Goal: Task Accomplishment & Management: Use online tool/utility

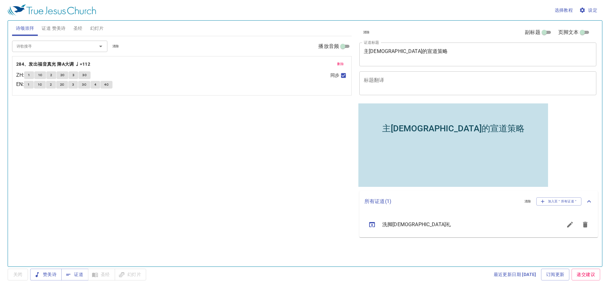
click at [497, 132] on div "主耶穌的宣道策略" at bounding box center [453, 128] width 190 height 42
click at [487, 132] on div "主耶穌的宣道策略" at bounding box center [453, 128] width 142 height 11
click at [415, 54] on textarea "主耶穌的宣道策略" at bounding box center [478, 54] width 228 height 12
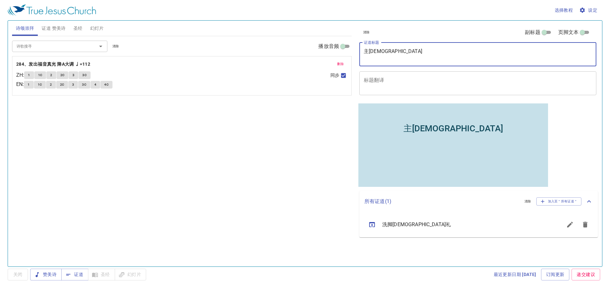
type textarea "主"
click at [392, 59] on textarea "证道标题" at bounding box center [478, 54] width 228 height 12
type textarea "做主所做"
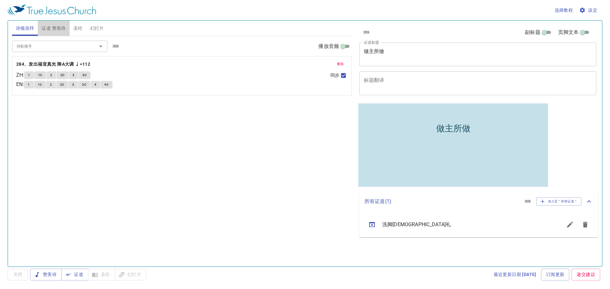
click at [60, 31] on span "证道 赞美诗" at bounding box center [54, 28] width 24 height 8
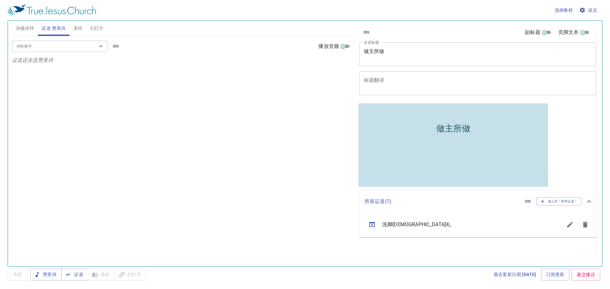
click at [48, 51] on div "诗歌搜寻" at bounding box center [59, 46] width 95 height 11
type input "280"
click at [48, 59] on li "280、广传福音 降A大调 ♩=104" at bounding box center [59, 61] width 95 height 10
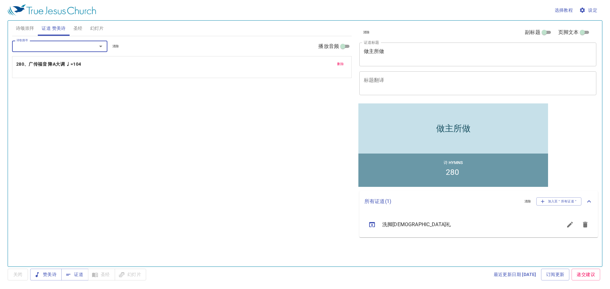
click at [67, 50] on div "诗歌搜寻" at bounding box center [59, 46] width 95 height 11
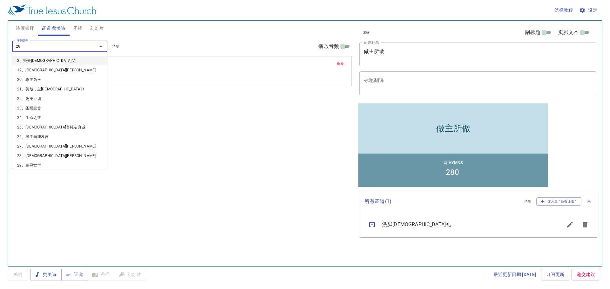
type input "283"
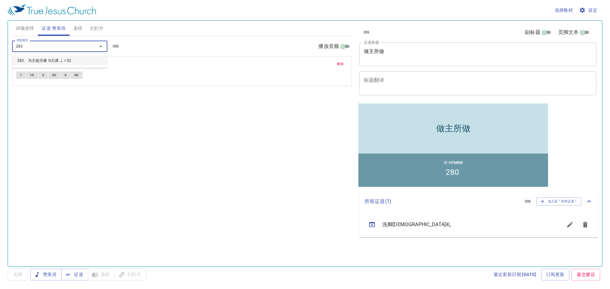
click at [61, 58] on li "283、为主收庄稼 G大调 ♩.=52" at bounding box center [59, 61] width 95 height 10
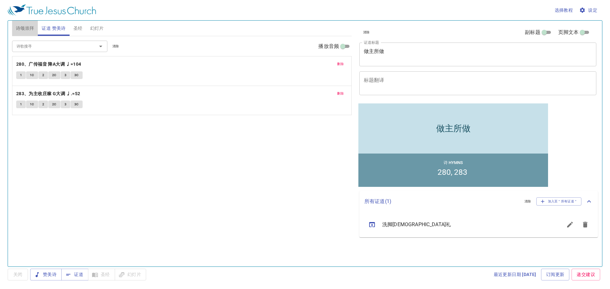
click at [31, 28] on span "诗颂崇拜" at bounding box center [25, 28] width 18 height 8
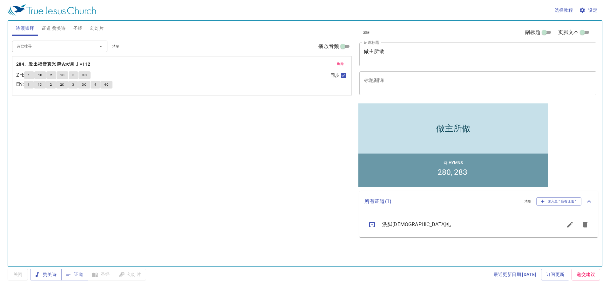
click at [77, 30] on span "圣经" at bounding box center [77, 28] width 9 height 8
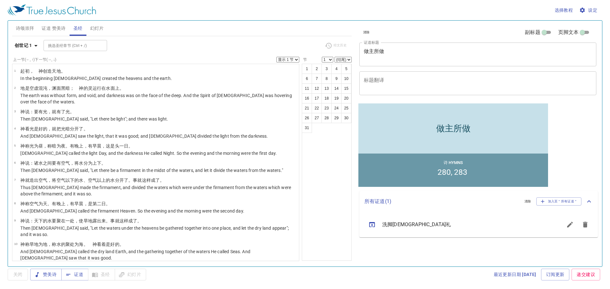
click at [388, 58] on textarea "做主所做" at bounding box center [478, 54] width 228 height 12
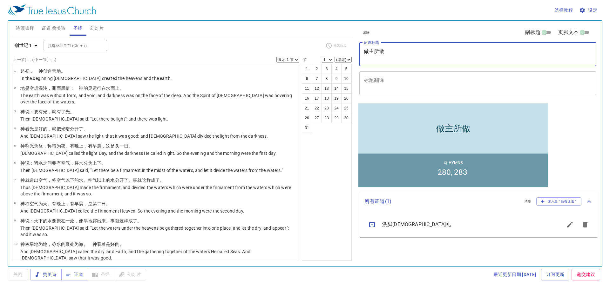
type textarea "做主所做"
click at [74, 44] on input "挑选圣经章节 (Ctrl + /)" at bounding box center [69, 45] width 49 height 7
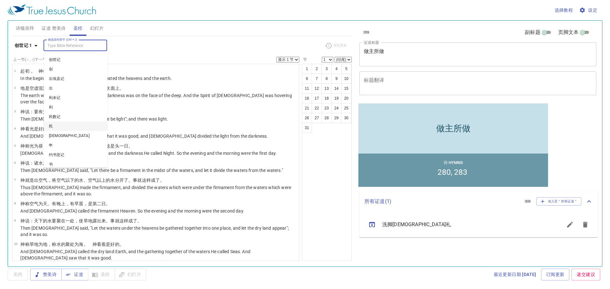
click at [64, 126] on li "民" at bounding box center [76, 127] width 64 height 10
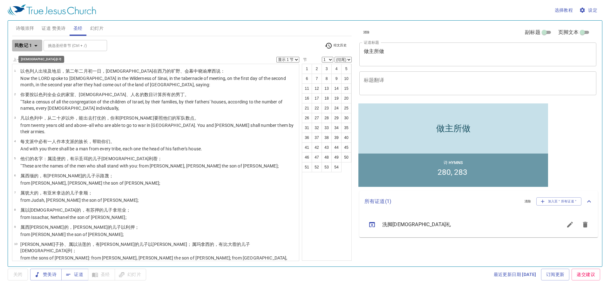
click at [28, 45] on b "民数记 1" at bounding box center [23, 46] width 17 height 8
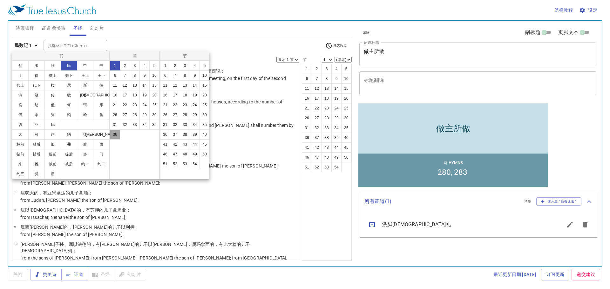
click at [113, 131] on button "36" at bounding box center [115, 135] width 10 height 10
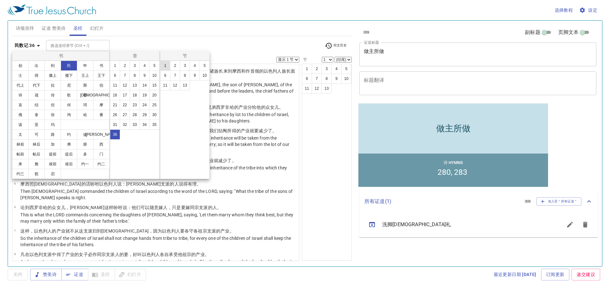
click at [166, 69] on button "1" at bounding box center [165, 66] width 10 height 10
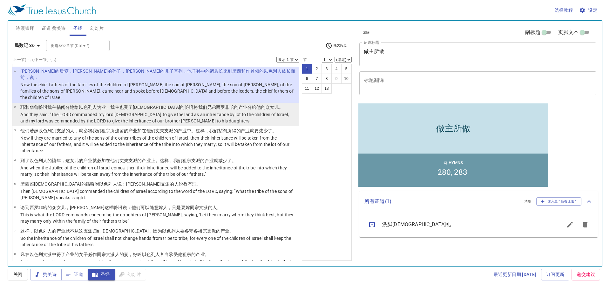
click at [176, 112] on p "And they said: "The LORD commanded my lord Moses to give the land as an inherit…" at bounding box center [158, 118] width 277 height 13
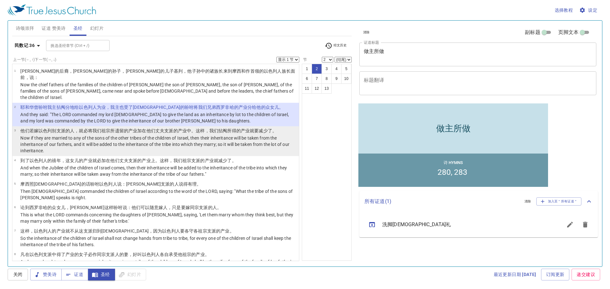
click at [172, 135] on p "Now if they are married to any of the sons of the other tribes of the children …" at bounding box center [158, 144] width 277 height 19
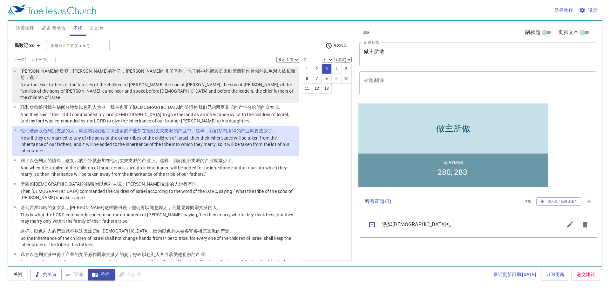
click at [194, 82] on p "Now the chief fathers of the families of the children of Gilead the son of Mach…" at bounding box center [158, 91] width 277 height 19
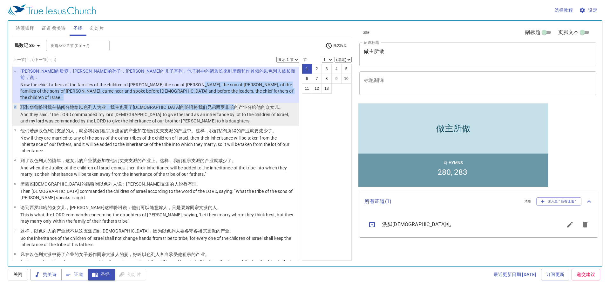
click at [234, 105] on wh6765 "的产业 分 给他的众女儿 。" at bounding box center [259, 107] width 50 height 5
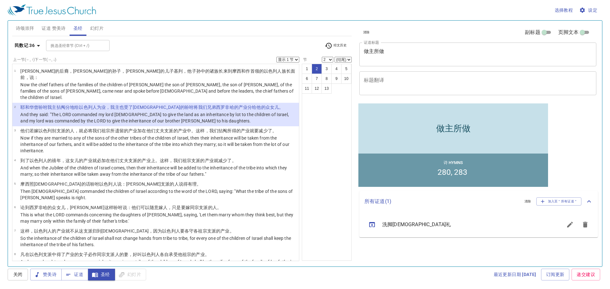
click at [311, 110] on div "1 2 3 4 5 6 7 8 9 10 11 12 13" at bounding box center [327, 162] width 50 height 197
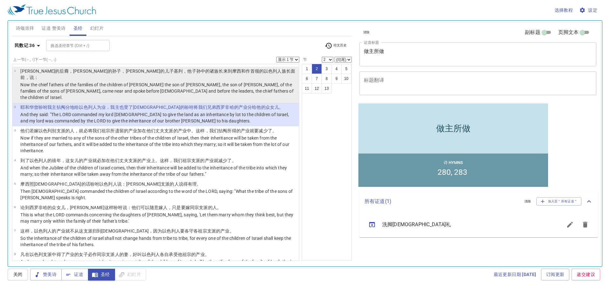
click at [204, 69] on wh5387 "的以色列 人 族 长 面前 ，说 ：" at bounding box center [157, 74] width 275 height 11
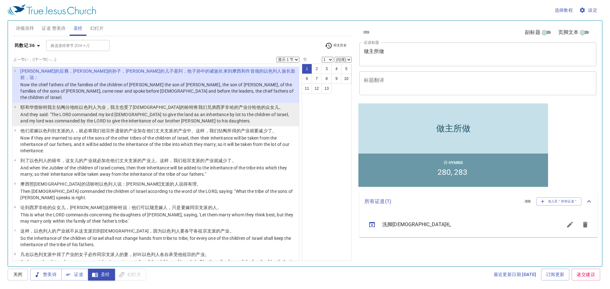
click at [247, 112] on p "And they said: "The LORD commanded my lord Moses to give the land as an inherit…" at bounding box center [158, 118] width 277 height 13
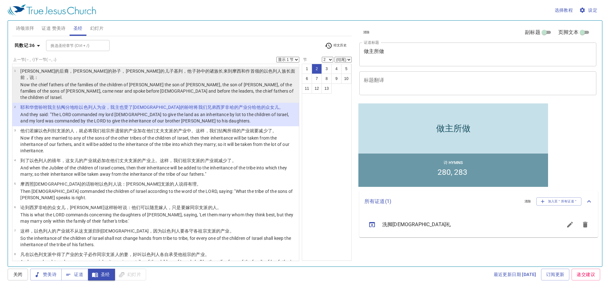
click at [257, 82] on p "Now the chief fathers of the families of the children of Gilead the son of Mach…" at bounding box center [158, 91] width 277 height 19
select select "1"
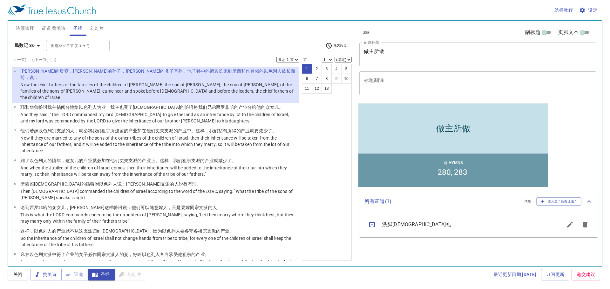
click at [295, 61] on select "显示 1 节 显示 2 节 显示 3 节 显示 4 节 显示 5 节" at bounding box center [287, 60] width 23 height 6
click at [333, 113] on div "1 2 3 4 5 6 7 8 9 10 11 12 13" at bounding box center [327, 162] width 50 height 197
click at [32, 29] on span "诗颂崇拜" at bounding box center [25, 28] width 18 height 8
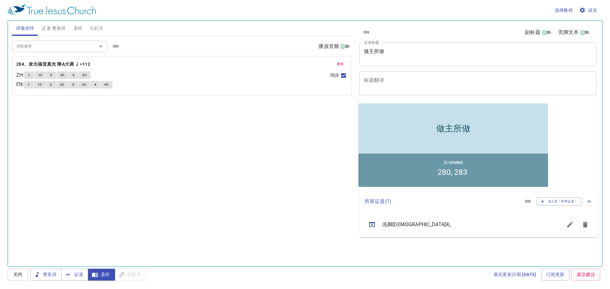
click at [54, 51] on div "诗歌搜寻" at bounding box center [59, 46] width 95 height 11
click at [344, 65] on span "删除" at bounding box center [340, 64] width 7 height 6
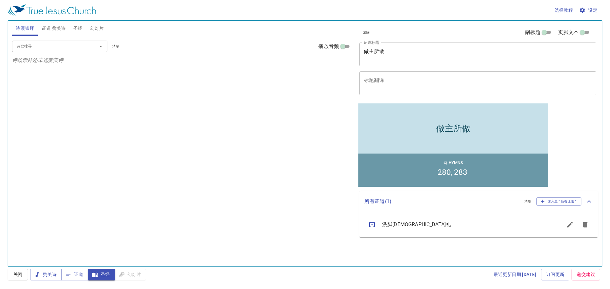
click at [42, 50] on input "诗歌搜寻" at bounding box center [50, 46] width 73 height 7
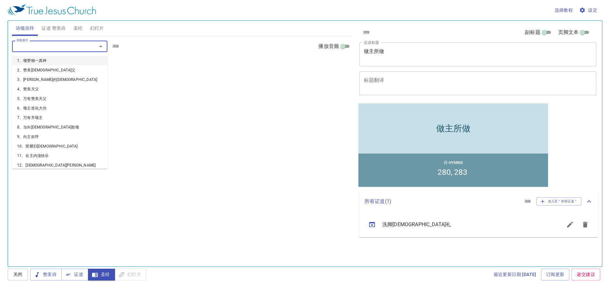
click at [61, 32] on span "证道 赞美诗" at bounding box center [54, 28] width 24 height 8
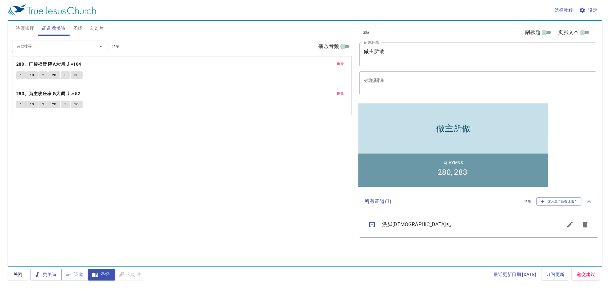
click at [24, 30] on span "诗颂崇拜" at bounding box center [25, 28] width 18 height 8
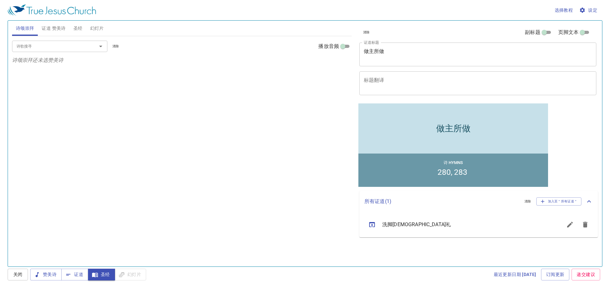
click at [77, 48] on input "诗歌搜寻" at bounding box center [50, 46] width 73 height 7
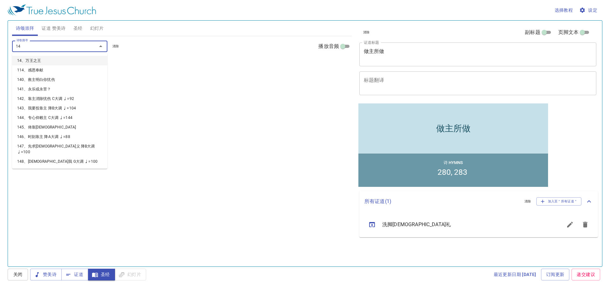
type input "140"
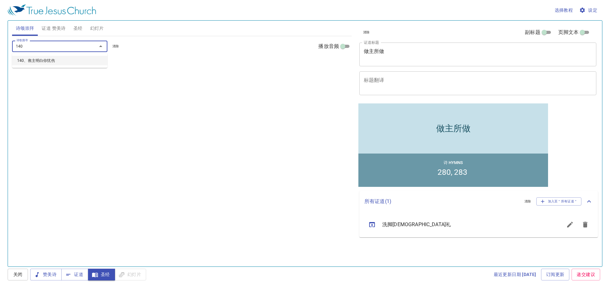
click at [64, 61] on li "140、救主明白你忧伤" at bounding box center [59, 61] width 95 height 10
click at [62, 46] on input "诗歌搜寻" at bounding box center [50, 46] width 73 height 7
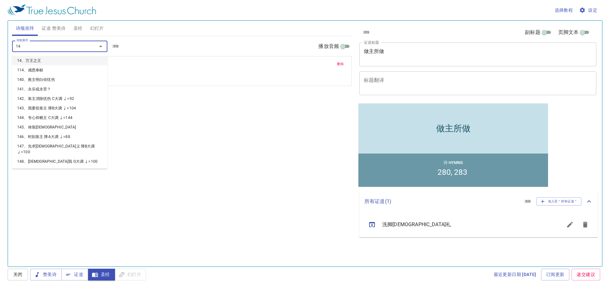
type input "149"
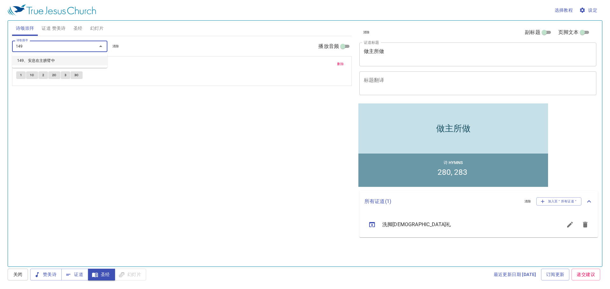
click at [57, 56] on li "149、安息在主膀臂中" at bounding box center [59, 61] width 95 height 10
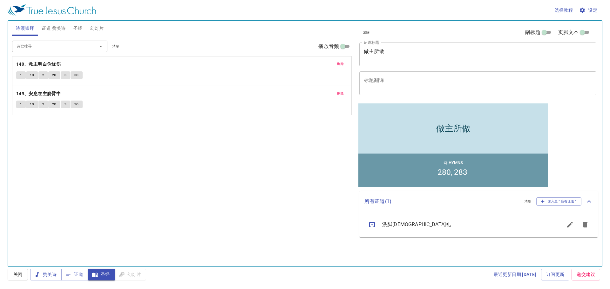
click at [240, 195] on div "诗歌搜寻 诗歌搜寻 清除 播放音频 删除 140、救主明白你忧伤 1 1C 2 2C 3 3C 删除 149、安息在主膀臂中 1 1C 2 2C 3 3C" at bounding box center [182, 148] width 340 height 225
drag, startPoint x: 483, startPoint y: 131, endPoint x: 826, endPoint y: 171, distance: 344.6
click html "做主所做 做主所做 诗 Hymns 280 283"
click at [582, 134] on div "清除 副标题 页脚文本 证道标题 做主所做 x 证道标题 标题翻译 x 标题翻译 副标题 x 副标题 副标题翻译 x 副标题翻译 页脚文本 页脚文本 所有证道…" at bounding box center [477, 141] width 246 height 246
click at [582, 145] on div "清除 副标题 页脚文本 证道标题 做主所做 x 证道标题 标题翻译 x 标题翻译 副标题 x 副标题 副标题翻译 x 副标题翻译 页脚文本 页脚文本 所有证道…" at bounding box center [477, 141] width 246 height 246
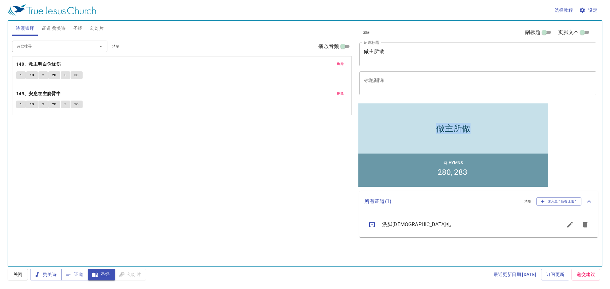
click at [419, 128] on div "做主所做" at bounding box center [453, 128] width 190 height 42
click at [72, 276] on span "证道" at bounding box center [74, 275] width 17 height 8
click at [67, 51] on div "诗歌搜寻" at bounding box center [59, 46] width 95 height 11
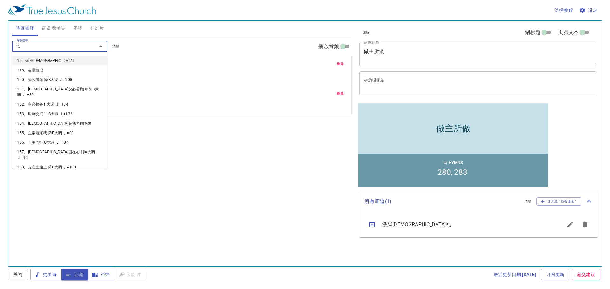
type input "157"
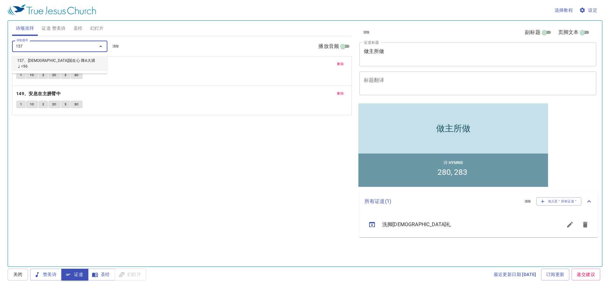
click at [55, 58] on li "157、神国在心 降A大调 ♩=96" at bounding box center [59, 63] width 95 height 15
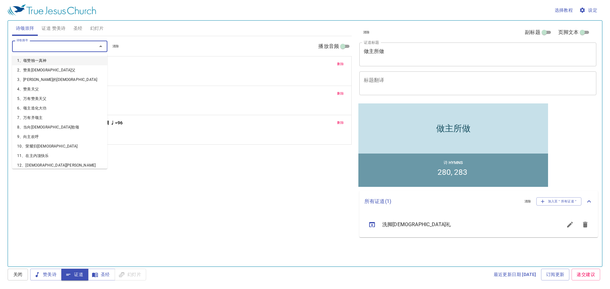
click at [75, 43] on input "诗歌搜寻" at bounding box center [50, 46] width 73 height 7
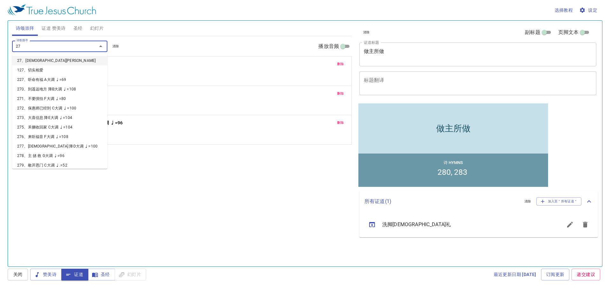
type input "275"
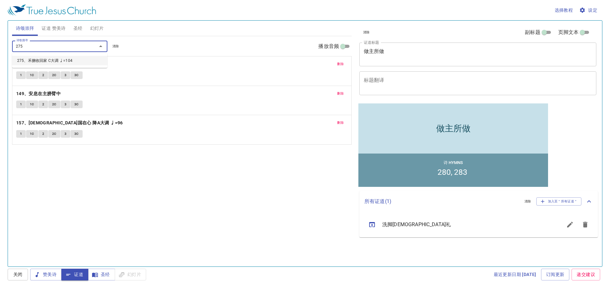
click at [67, 59] on li "275、禾捆收回家 C大调 ♩=104" at bounding box center [59, 61] width 95 height 10
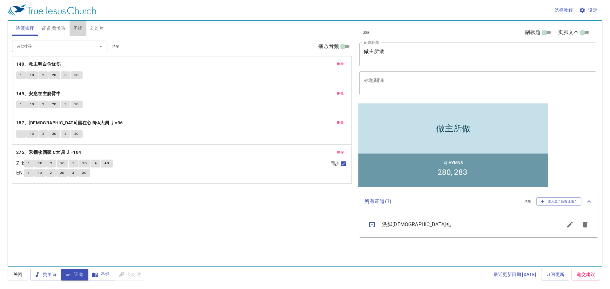
click at [76, 27] on span "圣经" at bounding box center [77, 28] width 9 height 8
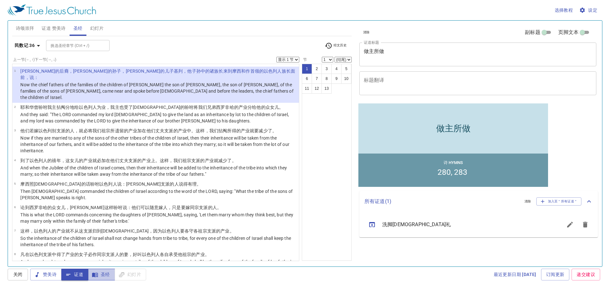
click at [98, 276] on icon "button" at bounding box center [95, 275] width 6 height 6
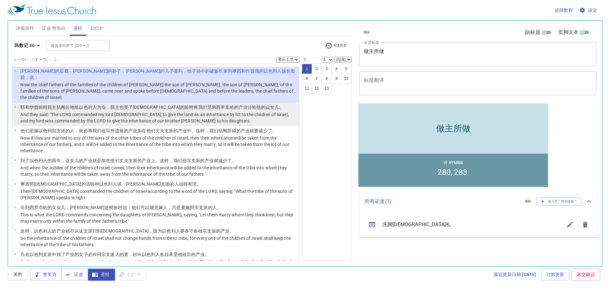
click at [117, 112] on p "And they said: "The LORD commanded my lord Moses to give the land as an inherit…" at bounding box center [158, 118] width 277 height 13
select select "2"
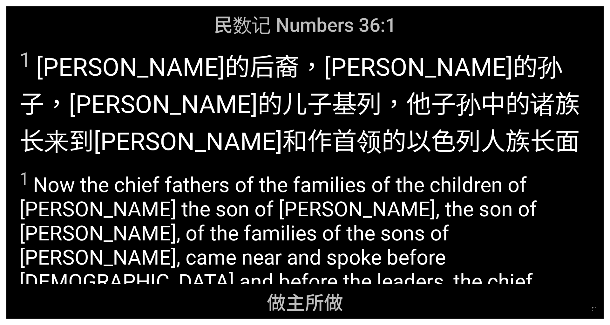
click at [325, 119] on span "1 [PERSON_NAME] 的后裔 ，[PERSON_NAME] 的孙子 ，[PERSON_NAME] 的儿子 基列 ，他子孙 中的诸族 长 来 到摩西 …" at bounding box center [304, 121] width 571 height 149
click at [325, 243] on button "button" at bounding box center [594, 308] width 15 height 15
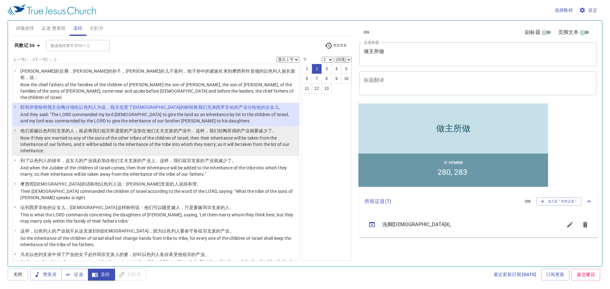
click at [117, 135] on p "Now if they are married to any of the sons of the other tribes of the children …" at bounding box center [158, 144] width 277 height 19
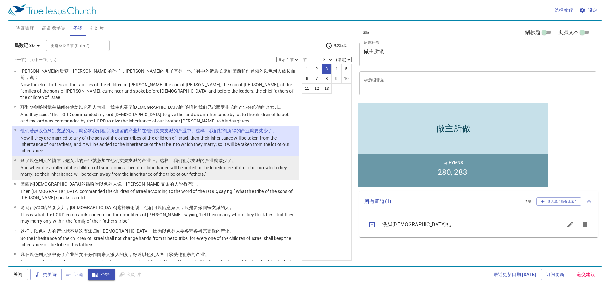
click at [102, 165] on p "And when the Jubilee of the children of Israel comes, then their inheritance wi…" at bounding box center [158, 171] width 277 height 13
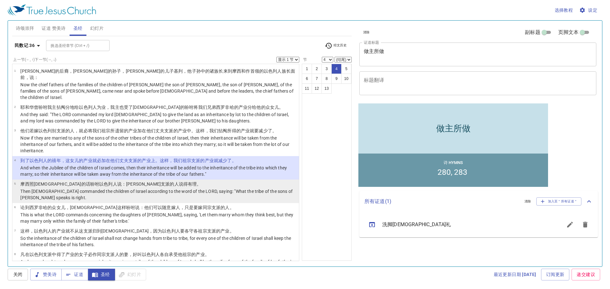
click at [98, 188] on p "Then Moses commanded the children of Israel according to the word of the LORD, …" at bounding box center [158, 194] width 277 height 13
select select "5"
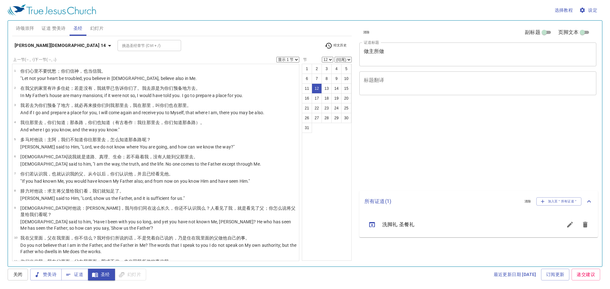
select select "12"
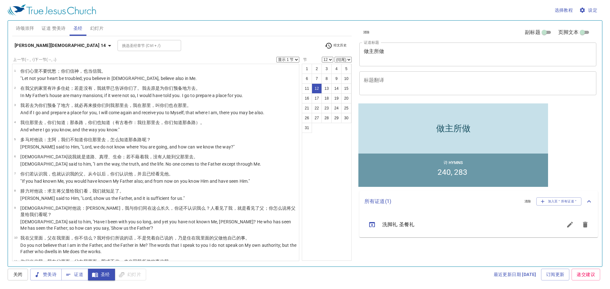
scroll to position [149, 0]
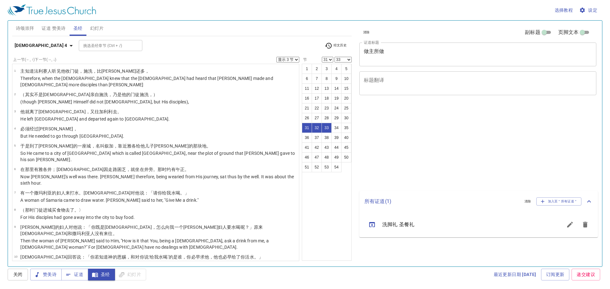
select select "3"
select select "31"
select select "33"
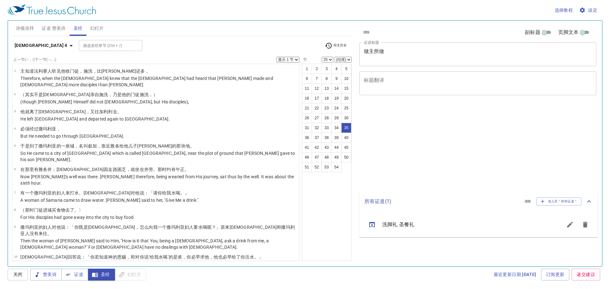
select select "35"
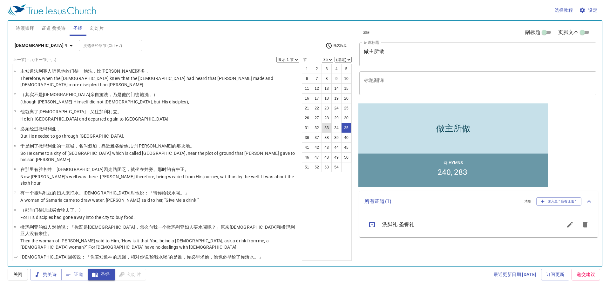
scroll to position [531, 0]
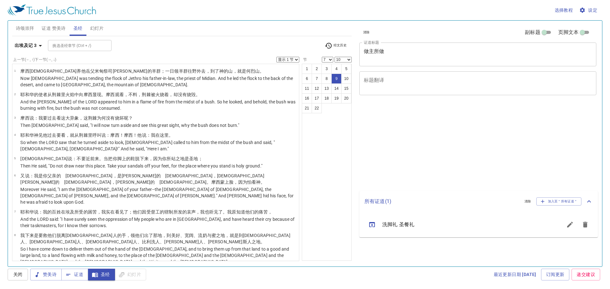
select select "7"
select select "10"
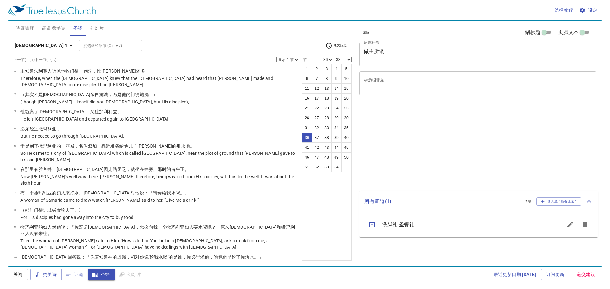
select select "36"
select select "38"
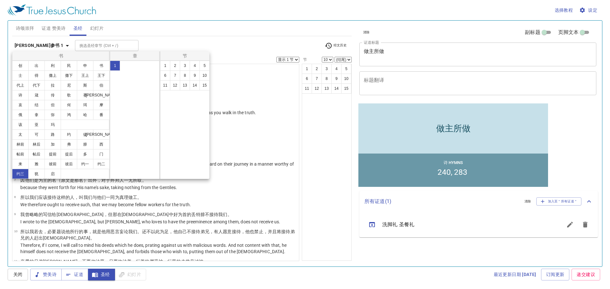
click at [185, 65] on button "3" at bounding box center [185, 66] width 10 height 10
click at [185, 66] on button "3" at bounding box center [185, 66] width 10 height 10
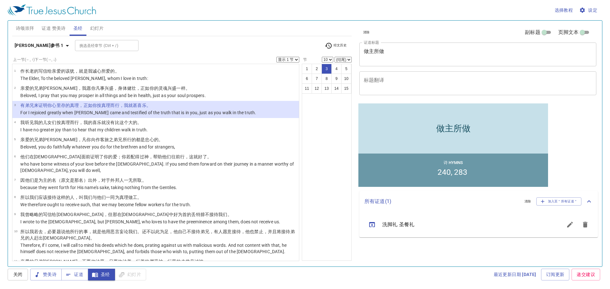
select select "3"
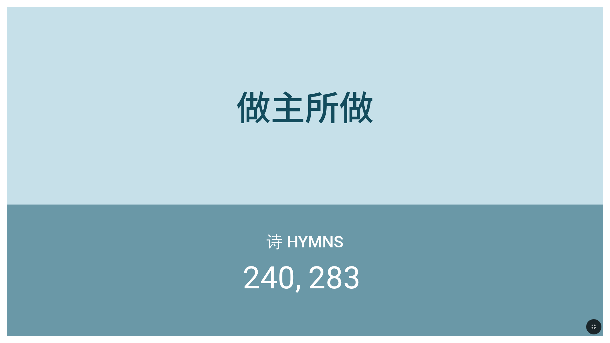
drag, startPoint x: 596, startPoint y: 327, endPoint x: 596, endPoint y: 309, distance: 18.4
click at [596, 327] on icon "button" at bounding box center [594, 327] width 8 height 8
